Goal: Task Accomplishment & Management: Use online tool/utility

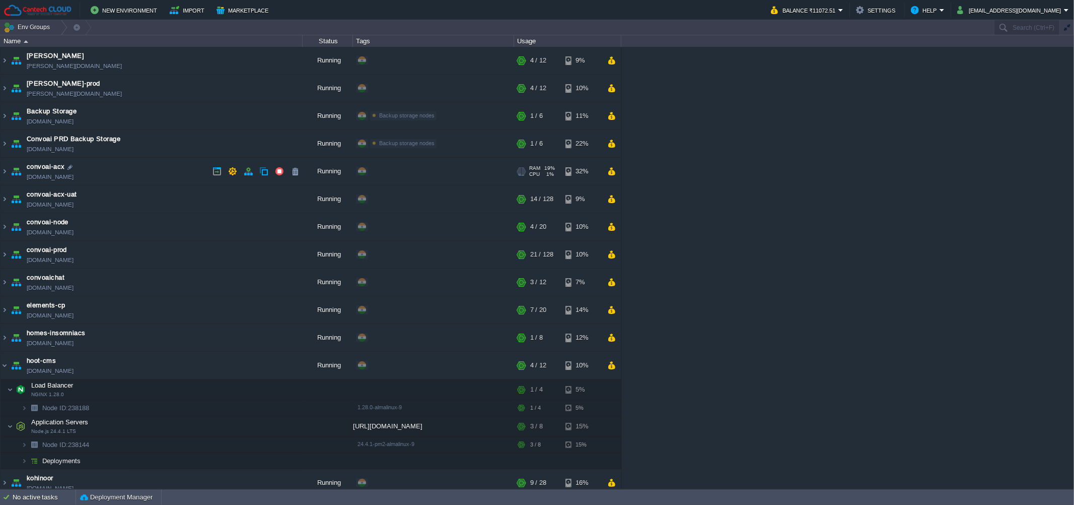
click at [139, 172] on td "convoai-acx [DOMAIN_NAME]" at bounding box center [152, 172] width 302 height 28
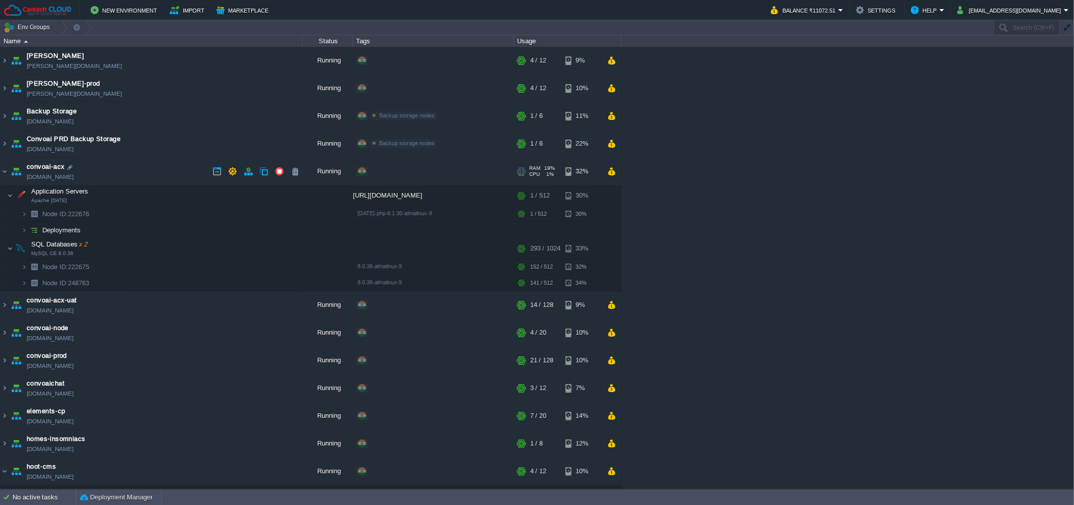
click at [74, 178] on link "[DOMAIN_NAME]" at bounding box center [50, 177] width 47 height 10
click at [231, 171] on button "button" at bounding box center [232, 171] width 9 height 9
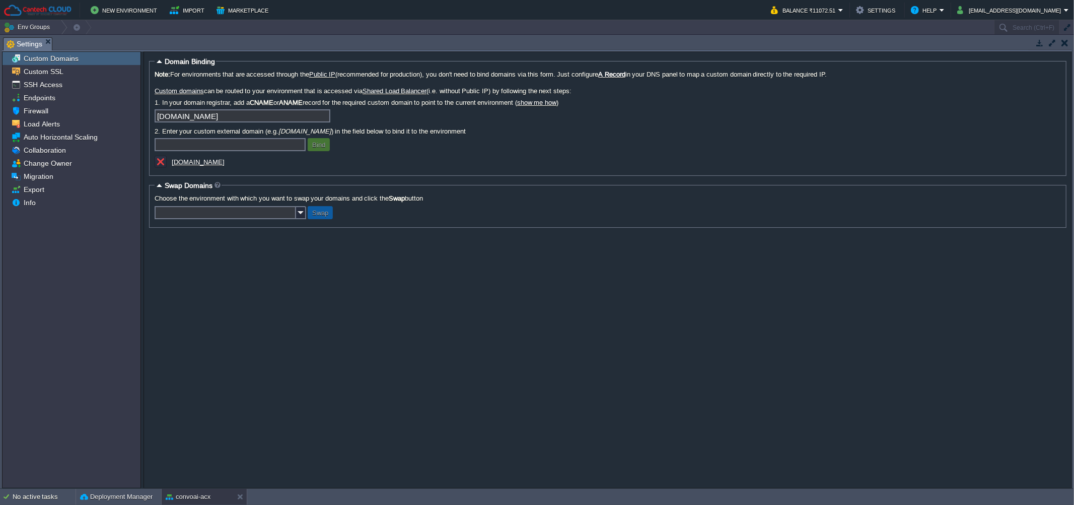
click at [215, 161] on u "[DOMAIN_NAME]" at bounding box center [198, 162] width 53 height 8
click at [57, 73] on span "Custom SSL" at bounding box center [43, 71] width 43 height 9
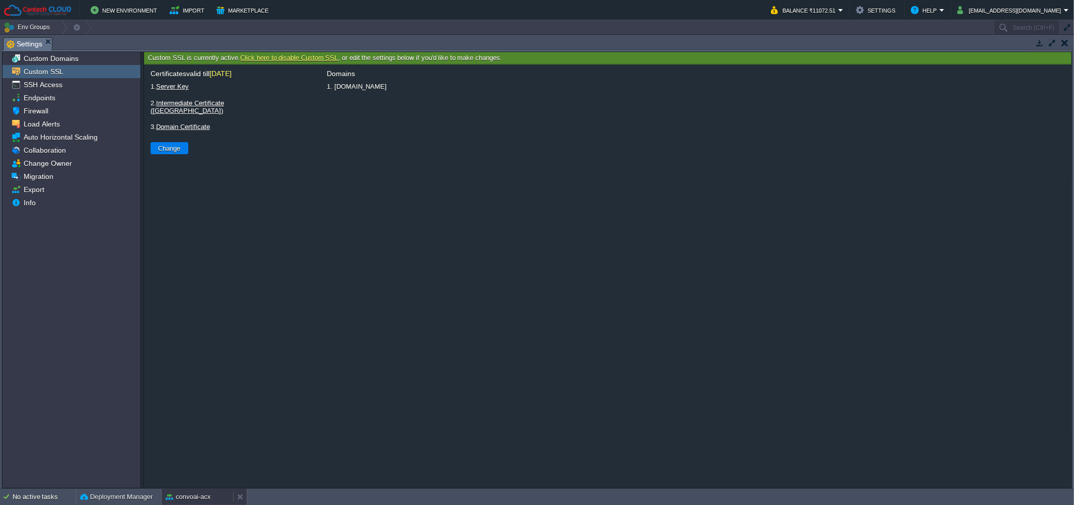
click at [185, 488] on div "convoai-acx" at bounding box center [198, 496] width 72 height 16
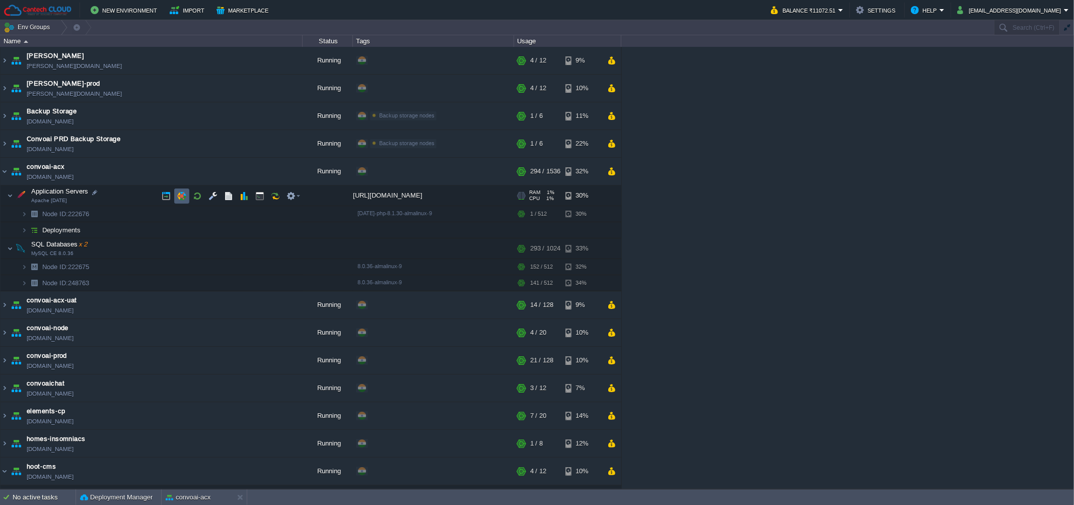
click at [186, 195] on td at bounding box center [181, 195] width 15 height 15
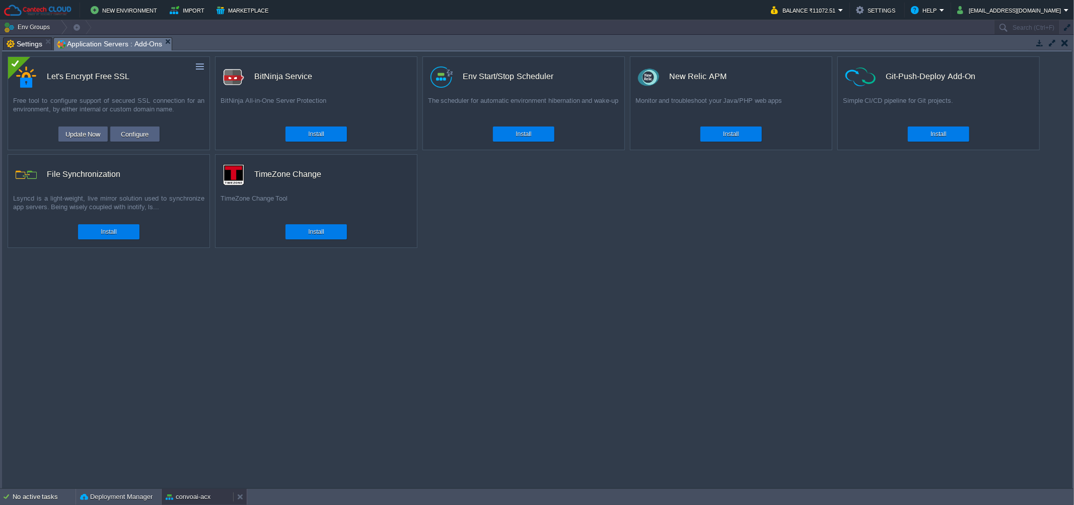
click at [190, 498] on button "convoai-acx" at bounding box center [188, 496] width 45 height 10
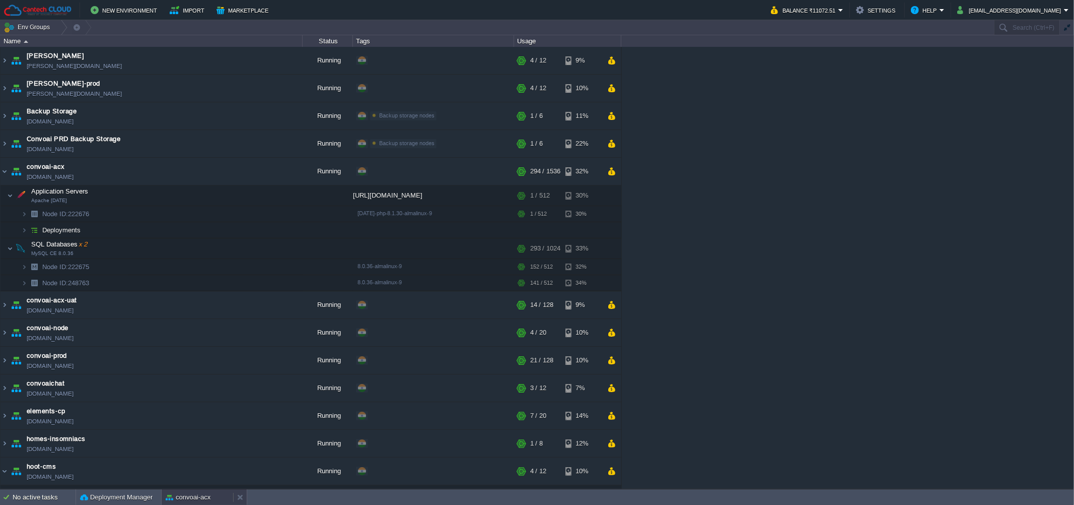
click at [200, 494] on button "convoai-acx" at bounding box center [188, 497] width 45 height 10
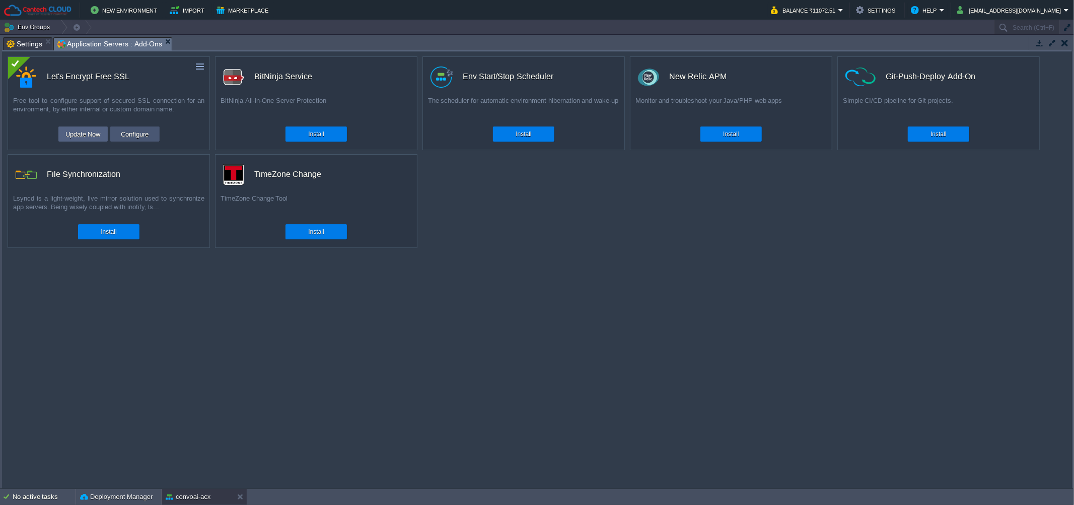
click at [138, 138] on button "Configure" at bounding box center [135, 134] width 34 height 12
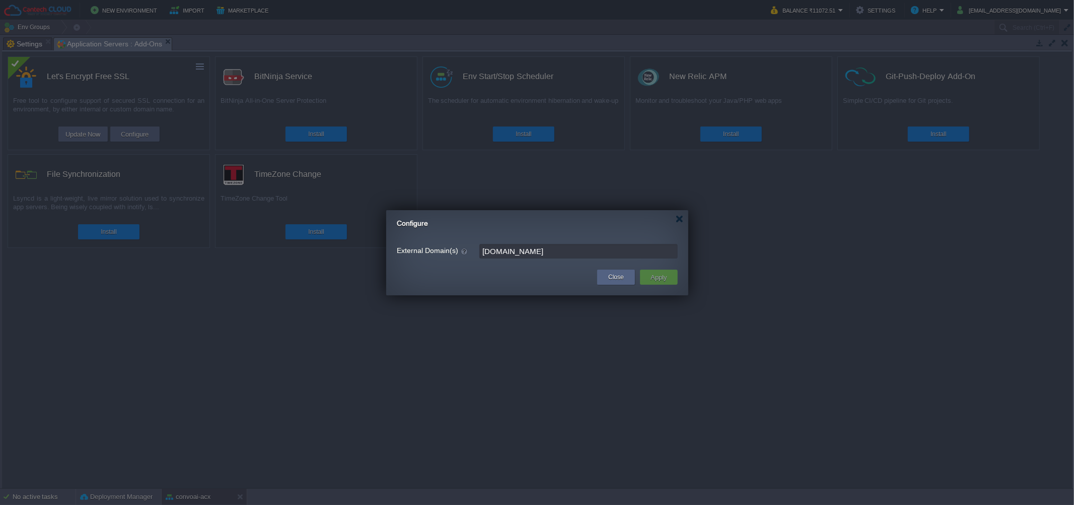
click at [595, 254] on input "[DOMAIN_NAME]" at bounding box center [578, 251] width 198 height 15
click at [676, 224] on div "Configure" at bounding box center [543, 220] width 292 height 21
click at [679, 221] on div at bounding box center [680, 219] width 8 height 8
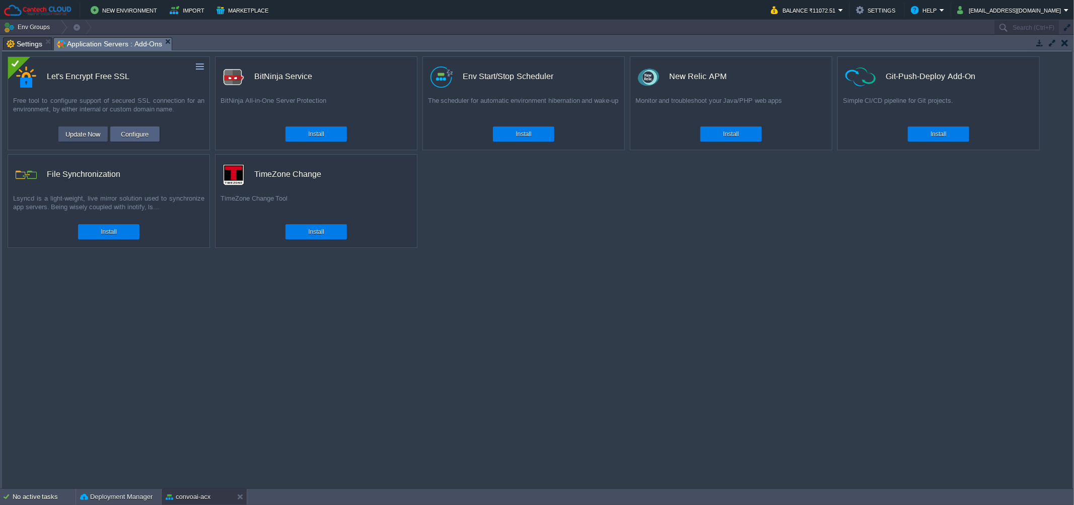
click at [84, 131] on button "Update Now" at bounding box center [82, 134] width 41 height 12
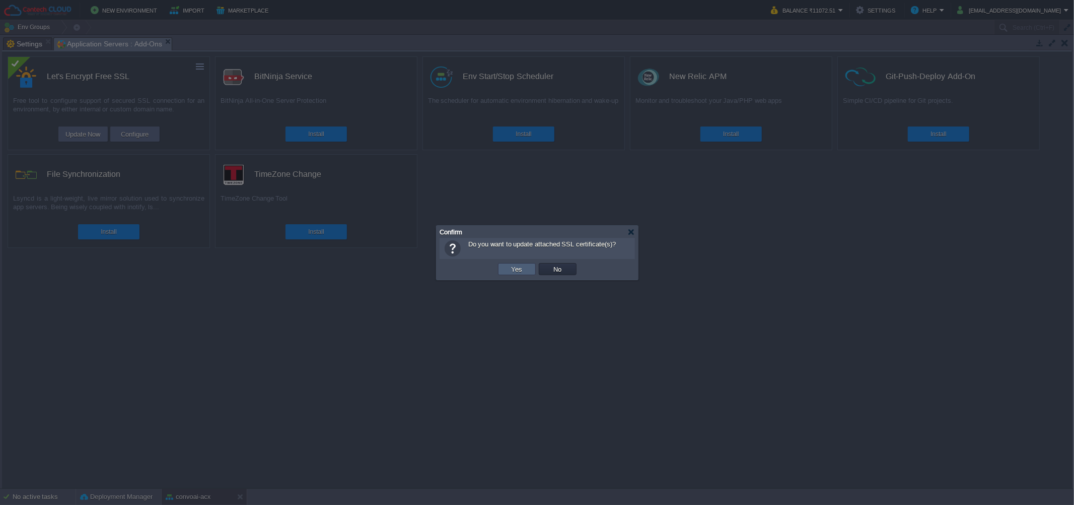
click at [509, 267] on button "Yes" at bounding box center [517, 268] width 17 height 9
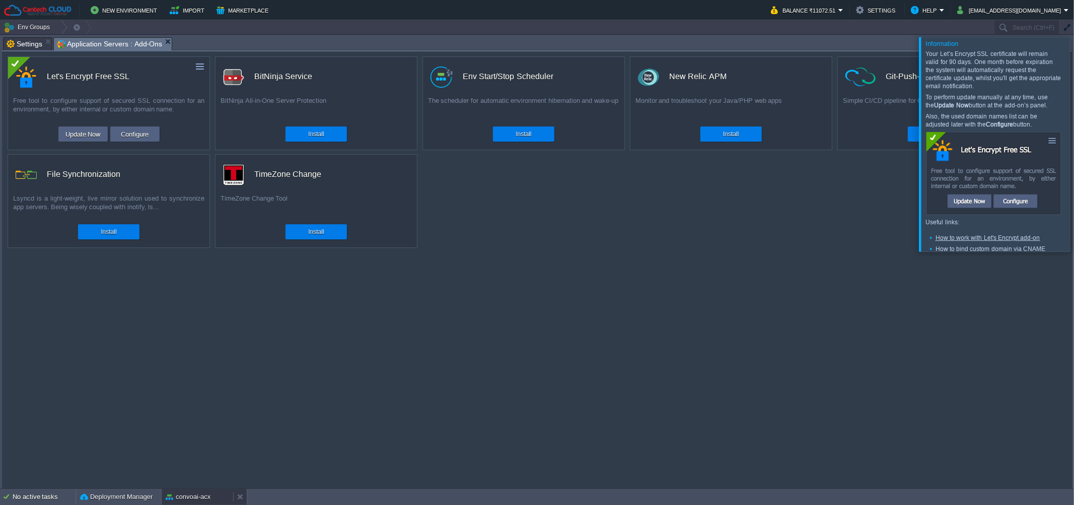
click at [180, 496] on button "convoai-acx" at bounding box center [188, 496] width 45 height 10
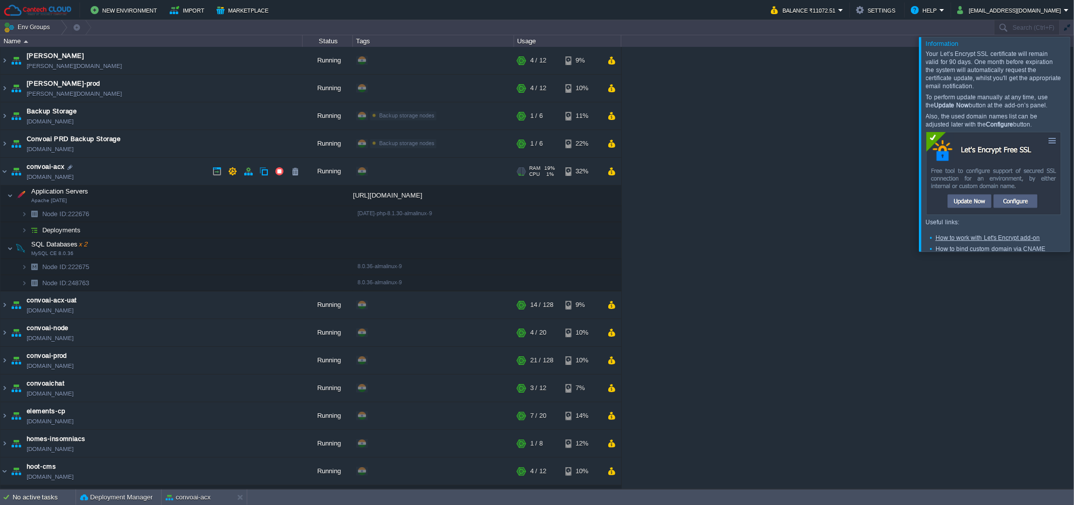
click at [74, 177] on link "[DOMAIN_NAME]" at bounding box center [50, 177] width 47 height 10
click at [1074, 158] on div at bounding box center [1086, 144] width 0 height 214
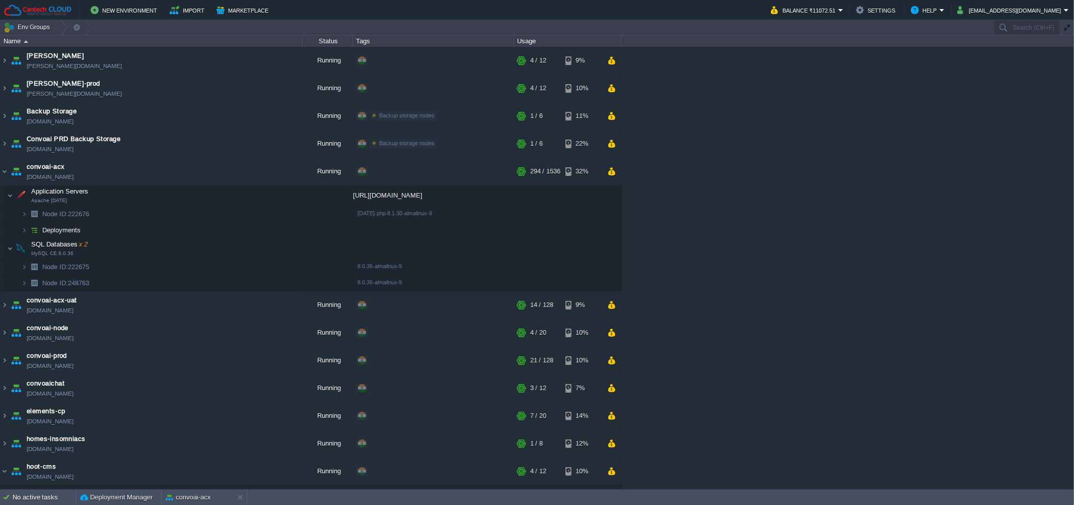
click at [747, 130] on div "[PERSON_NAME] [PERSON_NAME][DOMAIN_NAME] Running + Add to Env Group RAM 28% CPU…" at bounding box center [537, 268] width 1074 height 442
